Goal: Transaction & Acquisition: Purchase product/service

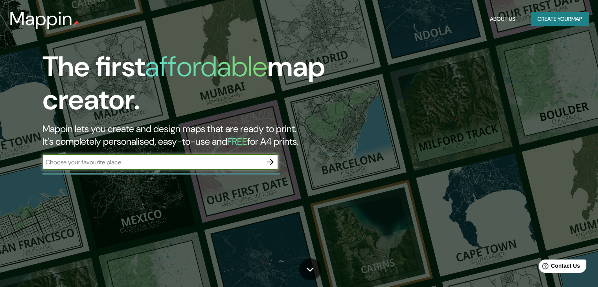
click at [139, 161] on input "text" at bounding box center [152, 162] width 220 height 9
click at [271, 160] on icon "button" at bounding box center [270, 162] width 6 height 6
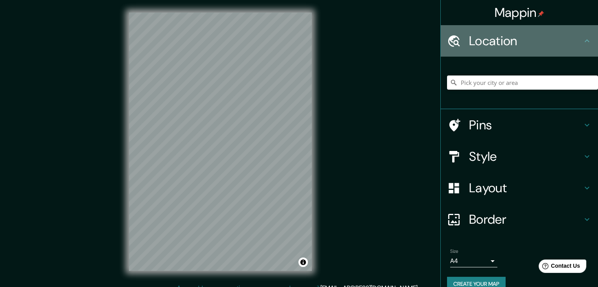
click at [483, 48] on div "Location" at bounding box center [519, 40] width 157 height 31
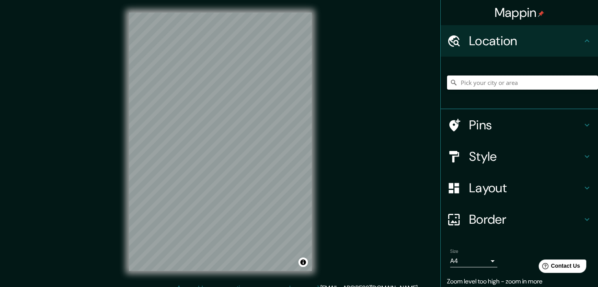
click at [476, 81] on input "Pick your city or area" at bounding box center [522, 83] width 151 height 14
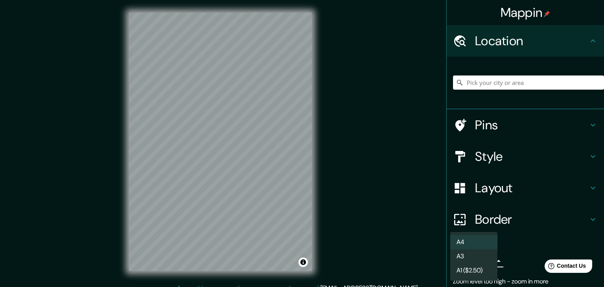
click at [470, 257] on body "Mappin Location Pins Style Layout Border Choose a border. Hint : you can make l…" at bounding box center [302, 143] width 604 height 287
click at [468, 255] on li "A3" at bounding box center [473, 256] width 47 height 14
type input "a4"
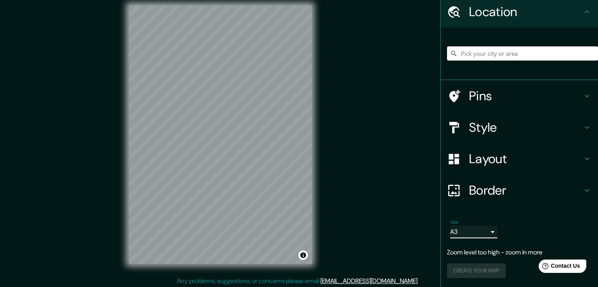
scroll to position [9, 0]
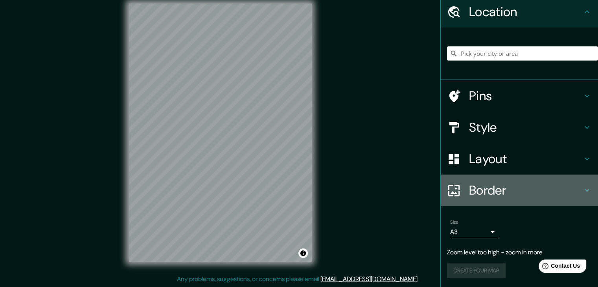
click at [470, 190] on h4 "Border" at bounding box center [525, 190] width 113 height 16
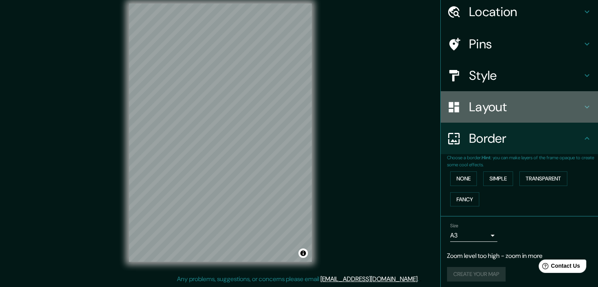
click at [482, 100] on h4 "Layout" at bounding box center [525, 107] width 113 height 16
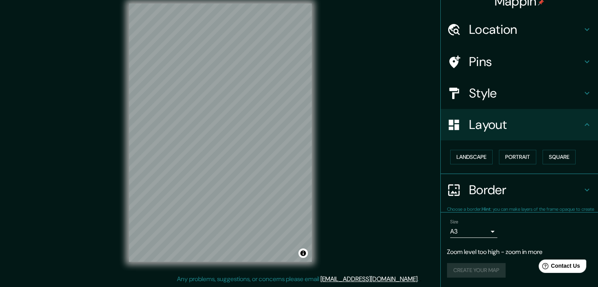
scroll to position [11, 0]
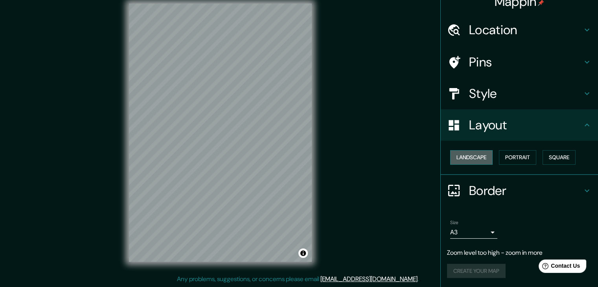
click at [470, 156] on button "Landscape" at bounding box center [471, 157] width 42 height 15
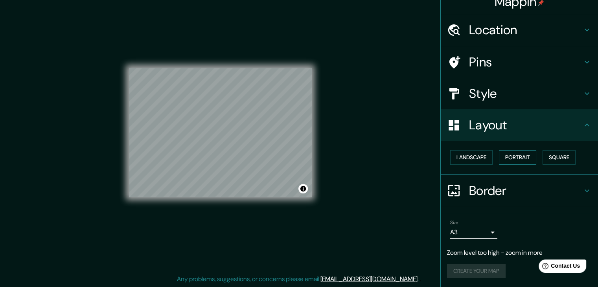
click at [516, 152] on button "Portrait" at bounding box center [517, 157] width 37 height 15
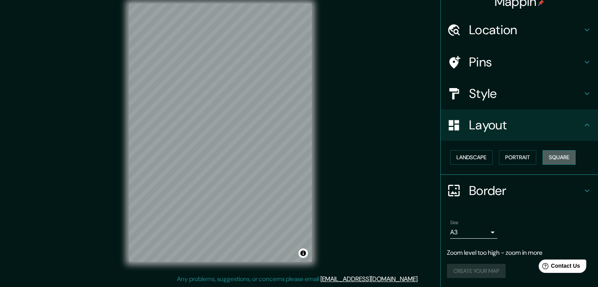
click at [552, 159] on button "Square" at bounding box center [559, 157] width 33 height 15
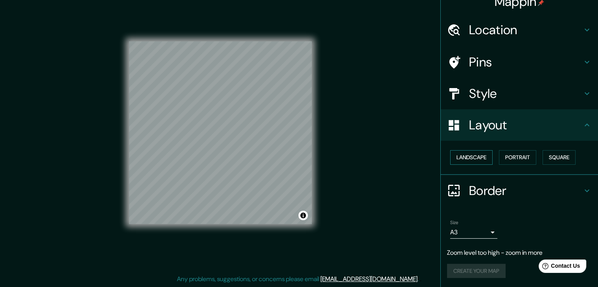
click at [466, 157] on button "Landscape" at bounding box center [471, 157] width 42 height 15
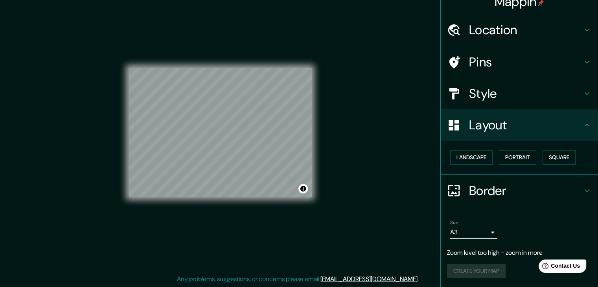
click at [287, 52] on div "© Mapbox © OpenStreetMap Improve this map" at bounding box center [220, 133] width 183 height 258
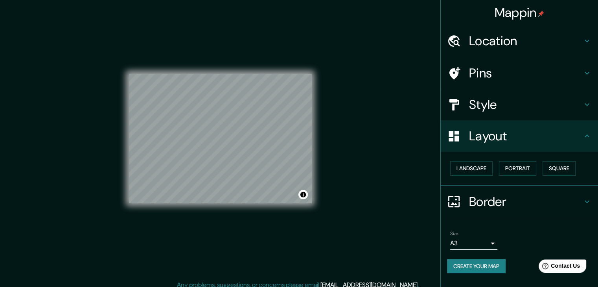
scroll to position [0, 0]
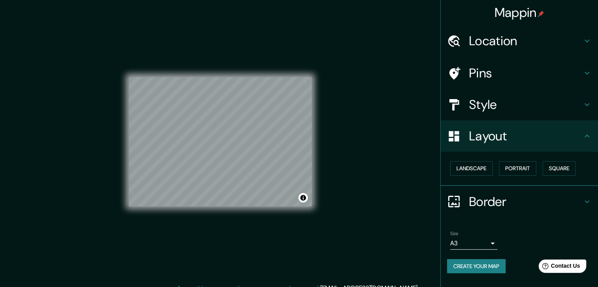
click at [504, 41] on h4 "Location" at bounding box center [525, 41] width 113 height 16
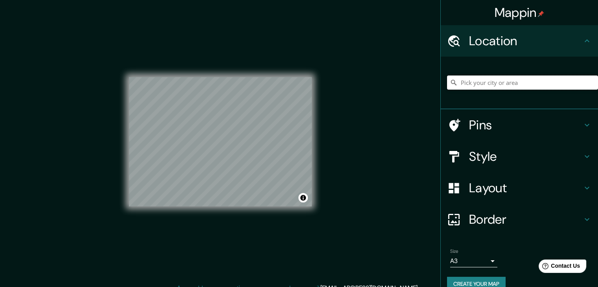
click at [492, 81] on input "Pick your city or area" at bounding box center [522, 83] width 151 height 14
drag, startPoint x: 490, startPoint y: 83, endPoint x: 604, endPoint y: 83, distance: 113.3
click at [598, 83] on html "Mappin Location Montevideo, Departamento de Montevideo, Uruguay Pins Style Layo…" at bounding box center [299, 143] width 598 height 287
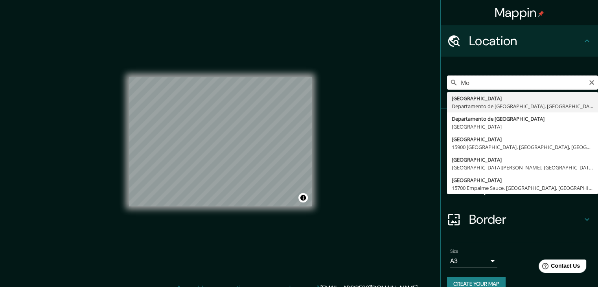
type input "M"
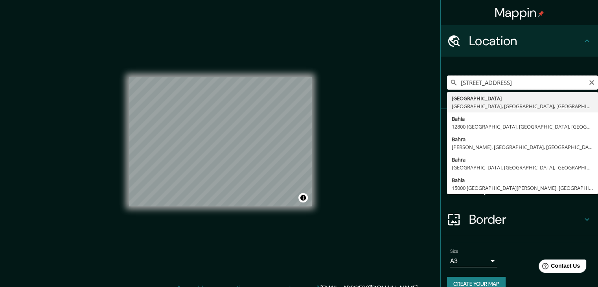
type input "Calle Bahía De Montevideo, 37549 León, Guanajuato, México"
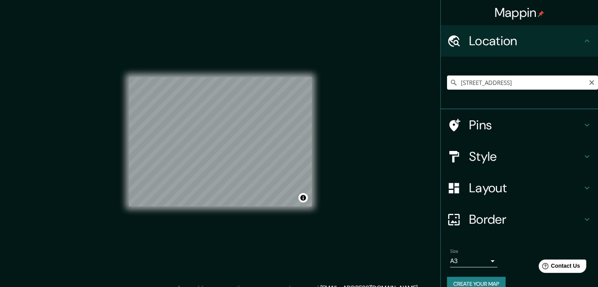
drag, startPoint x: 569, startPoint y: 57, endPoint x: 556, endPoint y: 33, distance: 26.6
click at [556, 33] on ul "Location Calle Bahía De Montevideo, 37549 León, Guanajuato, México Calle Bahía …" at bounding box center [519, 163] width 157 height 276
click at [589, 82] on icon "Clear" at bounding box center [592, 82] width 6 height 6
click at [538, 84] on input "Pick your city or area" at bounding box center [522, 83] width 151 height 14
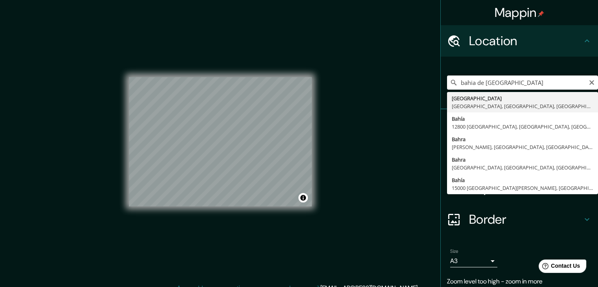
type input "Bahía, 12800 Montevideo, Departamento de Montevideo, Uruguay"
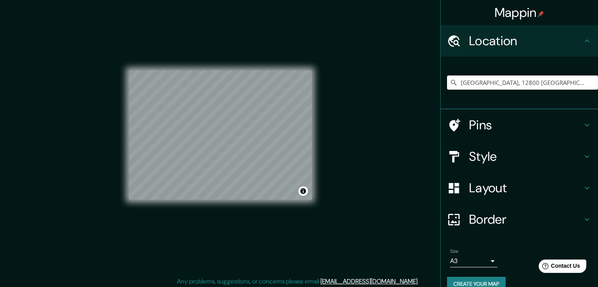
scroll to position [9, 0]
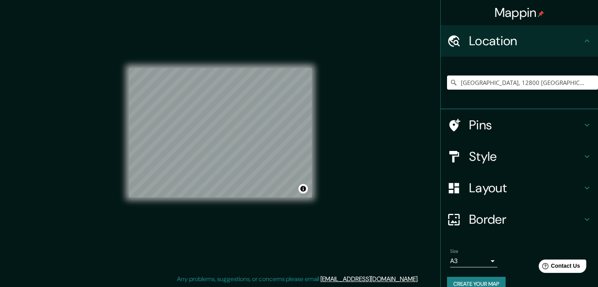
click at [455, 263] on body "Mappin Location Bahía, 12800 Montevideo, Departamento de Montevideo, Uruguay Pi…" at bounding box center [299, 134] width 598 height 287
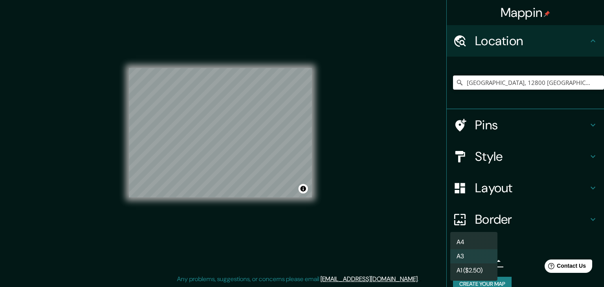
click at [457, 271] on li "A1 ($2.50)" at bounding box center [473, 270] width 47 height 14
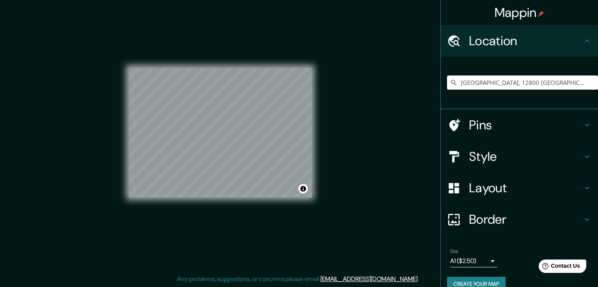
click at [459, 263] on body "Mappin Location Bahía, 12800 Montevideo, Departamento de Montevideo, Uruguay Pi…" at bounding box center [299, 134] width 598 height 287
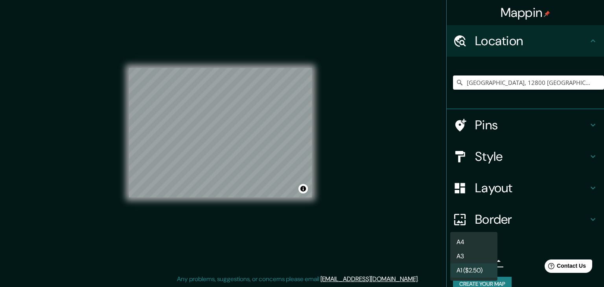
drag, startPoint x: 468, startPoint y: 260, endPoint x: 459, endPoint y: 254, distance: 11.1
click at [468, 259] on li "A3" at bounding box center [473, 256] width 47 height 14
type input "a4"
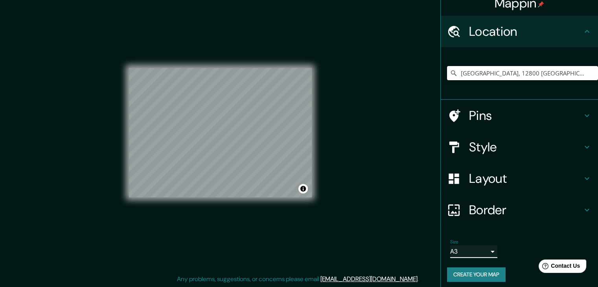
scroll to position [13, 0]
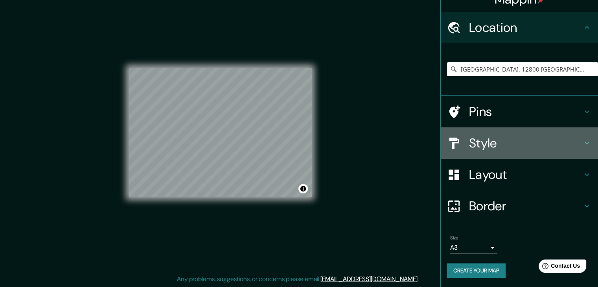
click at [482, 148] on h4 "Style" at bounding box center [525, 143] width 113 height 16
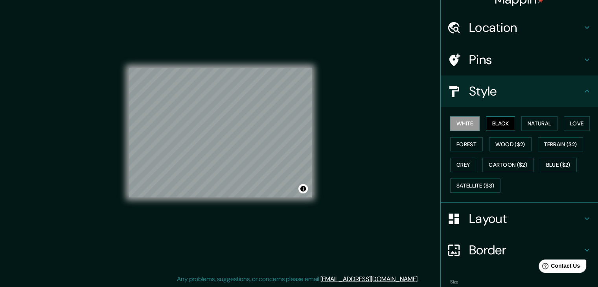
click at [491, 125] on button "Black" at bounding box center [500, 123] width 29 height 15
click at [529, 123] on button "Natural" at bounding box center [539, 123] width 36 height 15
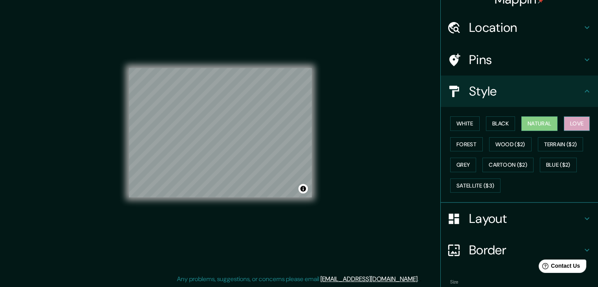
click at [571, 124] on button "Love" at bounding box center [577, 123] width 26 height 15
click at [455, 146] on button "Forest" at bounding box center [466, 144] width 33 height 15
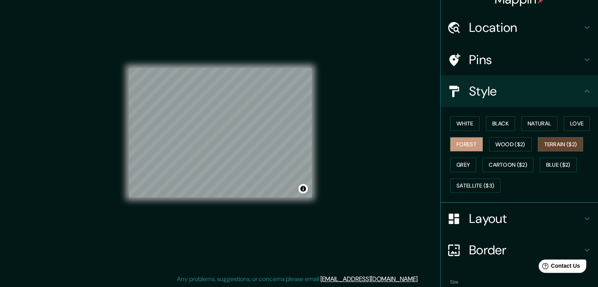
click at [549, 143] on button "Terrain ($2)" at bounding box center [561, 144] width 46 height 15
click at [462, 168] on button "Grey" at bounding box center [463, 165] width 26 height 15
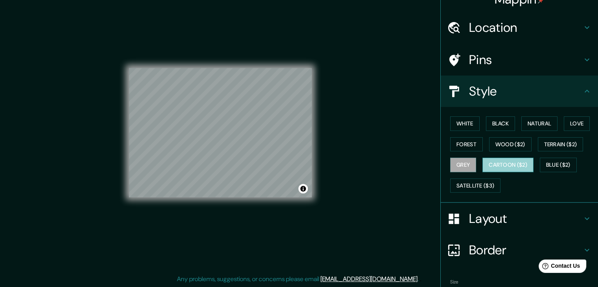
click at [507, 163] on button "Cartoon ($2)" at bounding box center [508, 165] width 51 height 15
click at [551, 163] on button "Blue ($2)" at bounding box center [558, 165] width 37 height 15
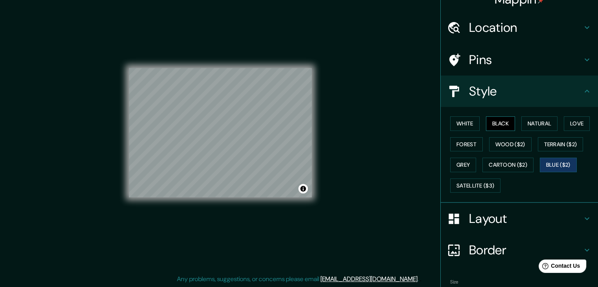
click at [497, 127] on button "Black" at bounding box center [500, 123] width 29 height 15
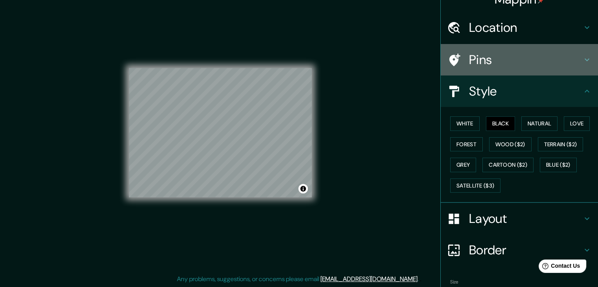
click at [490, 60] on h4 "Pins" at bounding box center [525, 60] width 113 height 16
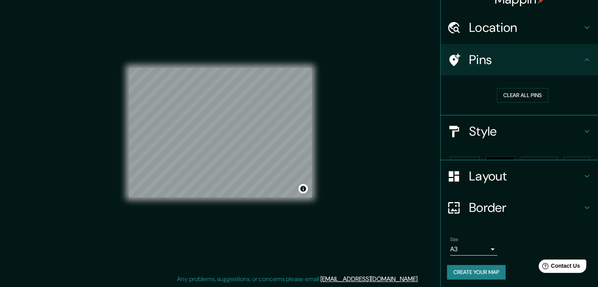
scroll to position [2, 0]
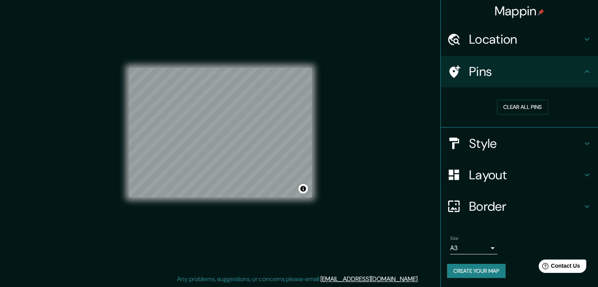
click at [471, 273] on button "Create your map" at bounding box center [476, 271] width 59 height 15
click at [463, 274] on div "Create your map" at bounding box center [519, 271] width 145 height 15
click at [497, 150] on h4 "Style" at bounding box center [525, 144] width 113 height 16
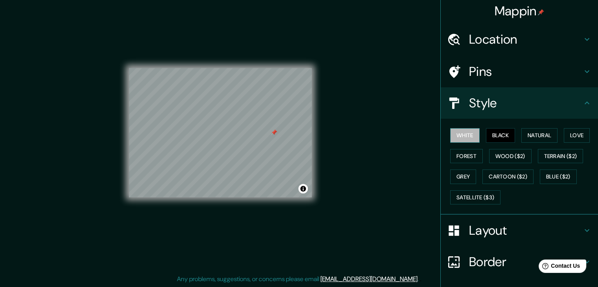
click at [465, 138] on button "White" at bounding box center [464, 135] width 29 height 15
click at [461, 177] on button "Grey" at bounding box center [463, 176] width 26 height 15
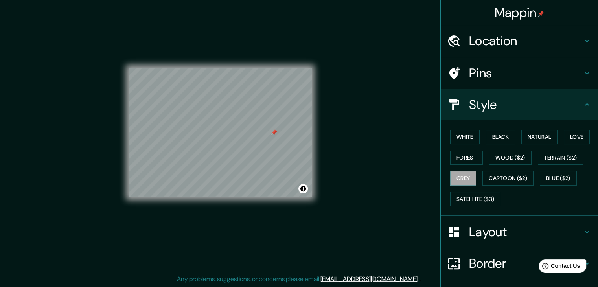
scroll to position [0, 0]
click at [477, 71] on h4 "Pins" at bounding box center [525, 73] width 113 height 16
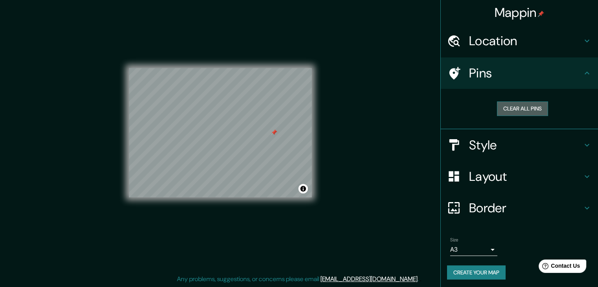
click at [521, 108] on button "Clear all pins" at bounding box center [522, 108] width 51 height 15
click at [488, 70] on h4 "Pins" at bounding box center [525, 73] width 113 height 16
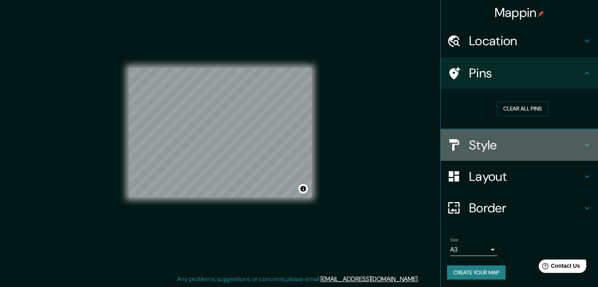
click at [477, 146] on h4 "Style" at bounding box center [525, 145] width 113 height 16
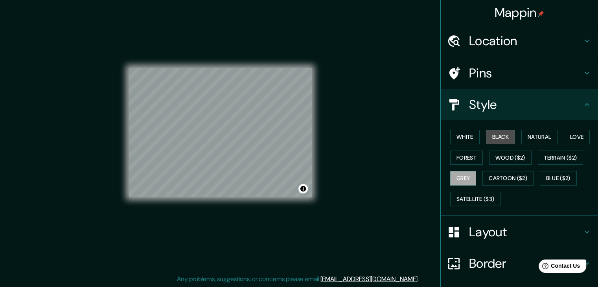
click at [500, 138] on button "Black" at bounding box center [500, 137] width 29 height 15
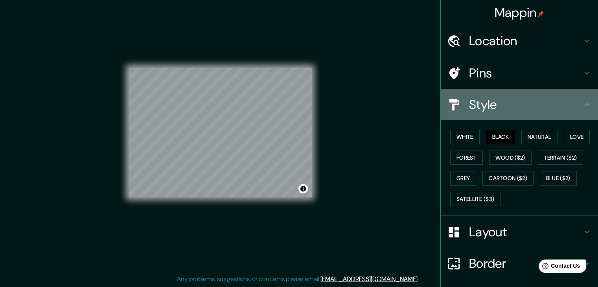
click at [474, 105] on h4 "Style" at bounding box center [525, 105] width 113 height 16
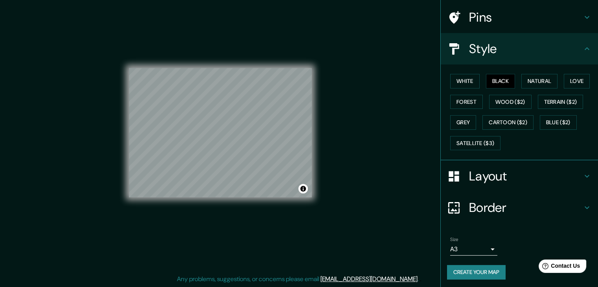
scroll to position [57, 0]
click at [466, 273] on button "Create your map" at bounding box center [476, 271] width 59 height 15
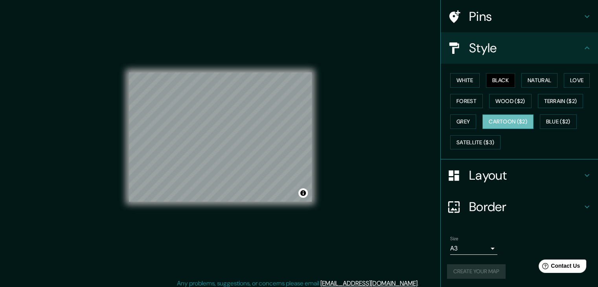
scroll to position [9, 0]
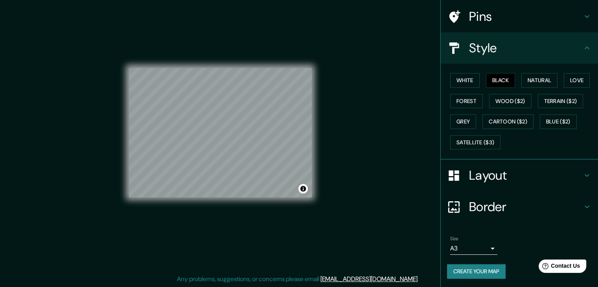
click at [455, 271] on button "Create your map" at bounding box center [476, 271] width 59 height 15
click at [302, 189] on button "Toggle attribution" at bounding box center [302, 188] width 9 height 9
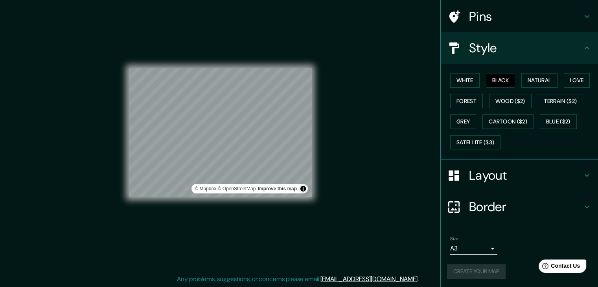
drag, startPoint x: 302, startPoint y: 189, endPoint x: 328, endPoint y: 234, distance: 52.5
click at [328, 234] on div "Mappin Location Bahía, 12800 Montevideo, Departamento de Montevideo, Uruguay Pi…" at bounding box center [299, 139] width 598 height 296
click at [455, 272] on button "Create your map" at bounding box center [476, 271] width 59 height 15
click at [592, 281] on div at bounding box center [592, 281] width 0 height 0
click at [485, 268] on button "Create your map" at bounding box center [476, 271] width 59 height 15
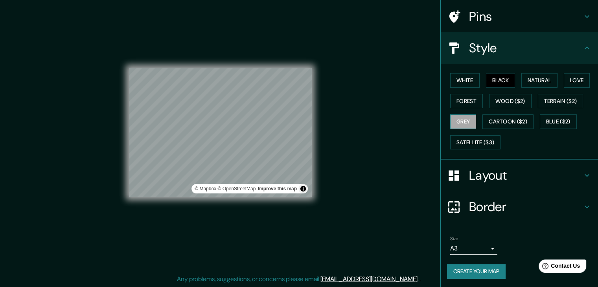
click at [460, 120] on button "Grey" at bounding box center [463, 121] width 26 height 15
click at [522, 84] on button "Natural" at bounding box center [539, 80] width 36 height 15
click at [496, 79] on button "Black" at bounding box center [500, 80] width 29 height 15
